Goal: Check status: Check status

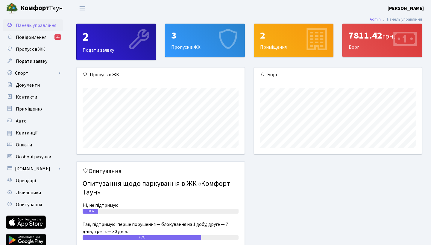
scroll to position [86, 167]
click at [369, 49] on div "7811.42 грн. Борг" at bounding box center [381, 40] width 79 height 33
click at [264, 41] on div "2" at bounding box center [293, 35] width 67 height 11
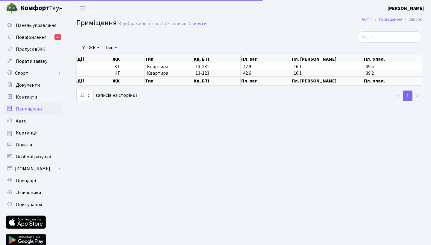
select select "25"
click at [44, 26] on span "Панель управління" at bounding box center [36, 25] width 40 height 7
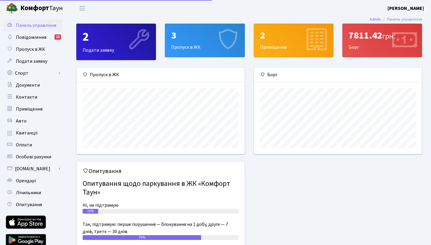
scroll to position [86, 167]
click at [362, 39] on div "7811.42 грн." at bounding box center [381, 35] width 67 height 11
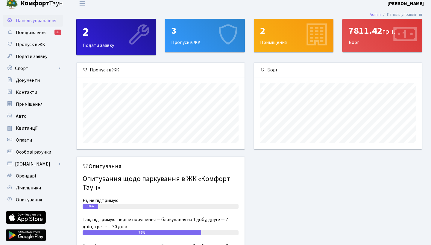
scroll to position [3, 0]
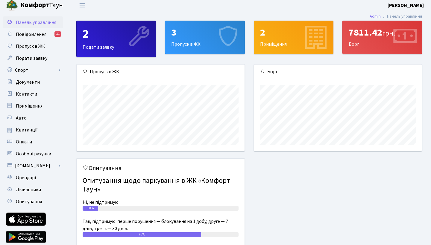
click at [280, 31] on div "2" at bounding box center [293, 32] width 67 height 11
click at [284, 39] on div "2 Приміщення" at bounding box center [293, 37] width 79 height 33
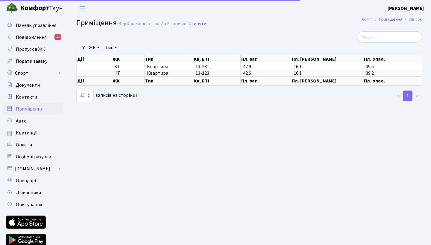
select select "25"
